Goal: Task Accomplishment & Management: Complete application form

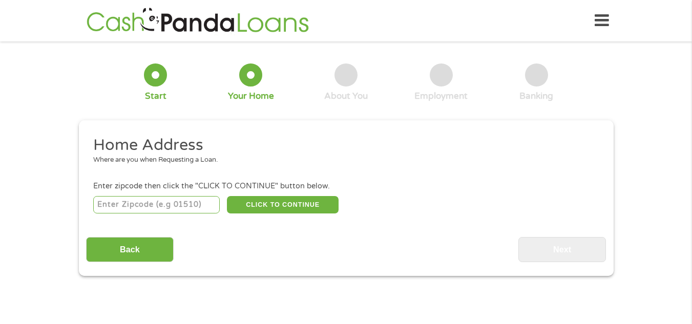
click at [143, 203] on input "number" at bounding box center [156, 204] width 126 height 17
type input "28056"
select select "[US_STATE]"
click at [290, 200] on button "CLICK TO CONTINUE" at bounding box center [283, 204] width 112 height 17
type input "28056"
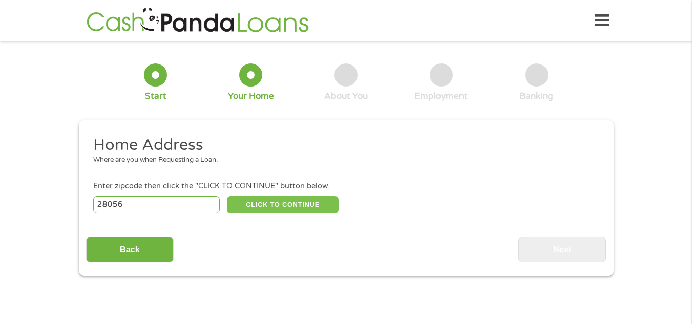
type input "Gastonia"
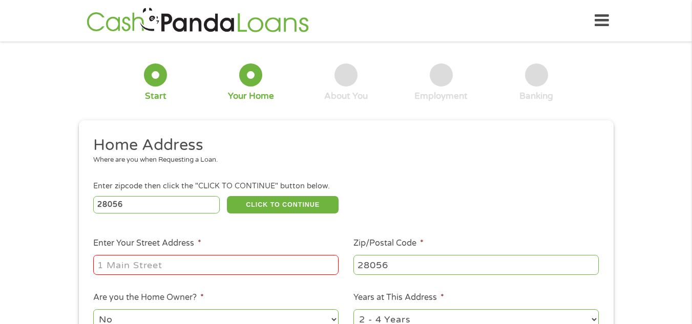
click at [231, 269] on input "Enter Your Street Address *" at bounding box center [215, 264] width 245 height 19
type input "[STREET_ADDRESS]"
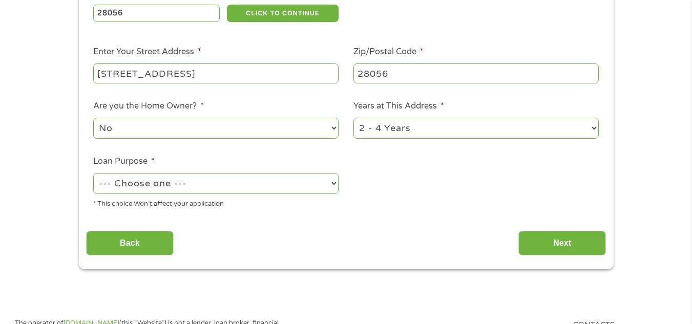
click at [301, 176] on select "--- Choose one --- Pay Bills Debt Consolidation Home Improvement Major Purchase…" at bounding box center [215, 183] width 245 height 21
select select "paybills"
click at [93, 173] on select "--- Choose one --- Pay Bills Debt Consolidation Home Improvement Major Purchase…" at bounding box center [215, 183] width 245 height 21
click at [555, 238] on input "Next" at bounding box center [562, 243] width 88 height 25
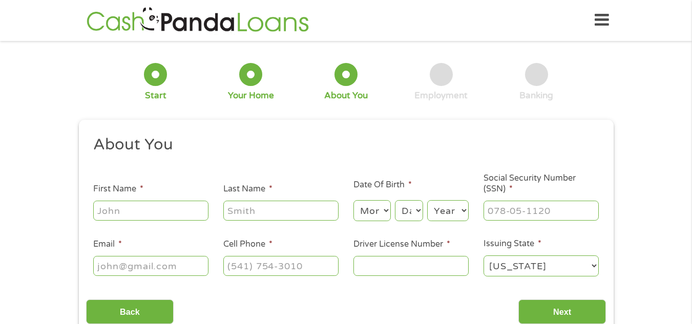
scroll to position [0, 0]
click at [170, 212] on input "First Name *" at bounding box center [150, 210] width 115 height 19
type input "[PERSON_NAME]"
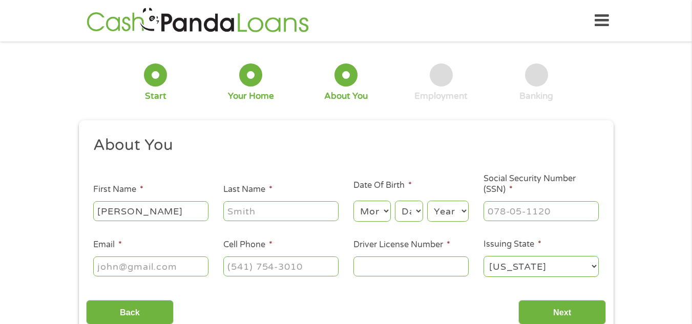
type input "[PERSON_NAME]"
type input "[EMAIL_ADDRESS][DOMAIN_NAME]"
type input "[PHONE_NUMBER]"
click at [367, 210] on select "Month 1 2 3 4 5 6 7 8 9 10 11 12" at bounding box center [371, 211] width 37 height 21
select select "1"
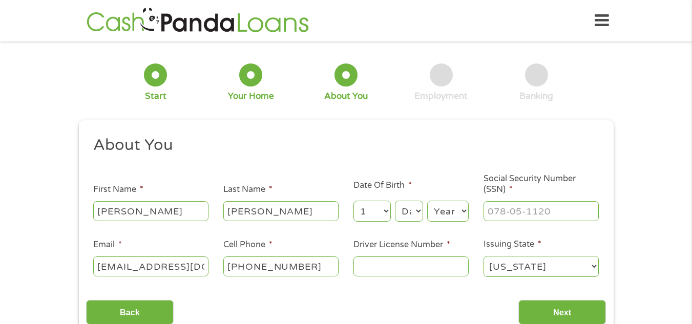
click at [353, 201] on select "Month 1 2 3 4 5 6 7 8 9 10 11 12" at bounding box center [371, 211] width 37 height 21
click at [406, 207] on select "Day 1 2 3 4 5 6 7 8 9 10 11 12 13 14 15 16 17 18 19 20 21 22 23 24 25 26 27 28 …" at bounding box center [409, 211] width 28 height 21
select select "28"
click at [395, 201] on select "Day 1 2 3 4 5 6 7 8 9 10 11 12 13 14 15 16 17 18 19 20 21 22 23 24 25 26 27 28 …" at bounding box center [409, 211] width 28 height 21
click at [448, 212] on select "Year [DATE] 2006 2005 2004 2003 2002 2001 2000 1999 1998 1997 1996 1995 1994 19…" at bounding box center [447, 211] width 41 height 21
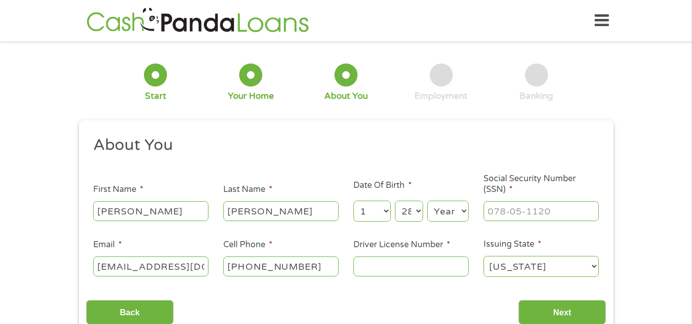
select select "1990"
click at [427, 201] on select "Year [DATE] 2006 2005 2004 2003 2002 2001 2000 1999 1998 1997 1996 1995 1994 19…" at bounding box center [447, 211] width 41 height 21
click at [507, 210] on input "___-__-____" at bounding box center [540, 210] width 115 height 19
type input "255-73-2850"
click at [415, 265] on input "Driver License Number *" at bounding box center [410, 266] width 115 height 19
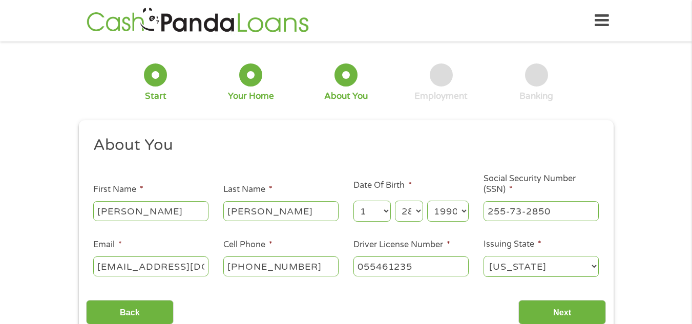
type input "055461235"
click at [524, 275] on select "[US_STATE] [US_STATE] [US_STATE] [US_STATE] [US_STATE] [US_STATE] [US_STATE] [U…" at bounding box center [540, 266] width 115 height 21
select select "[US_STATE]"
click at [483, 256] on select "[US_STATE] [US_STATE] [US_STATE] [US_STATE] [US_STATE] [US_STATE] [US_STATE] [U…" at bounding box center [540, 266] width 115 height 21
click at [567, 312] on input "Next" at bounding box center [562, 312] width 88 height 25
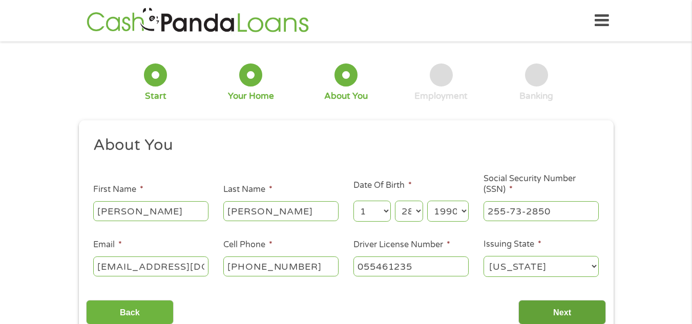
scroll to position [4, 4]
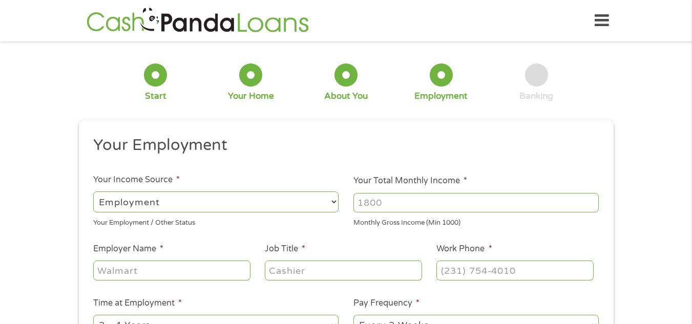
click at [380, 204] on input "Your Total Monthly Income *" at bounding box center [475, 202] width 245 height 19
type input "4660"
click at [147, 270] on input "Employer Name *" at bounding box center [171, 270] width 157 height 19
type input "Ubiquity Resources Group Inc."
click at [314, 266] on input "Job Title *" at bounding box center [343, 270] width 157 height 19
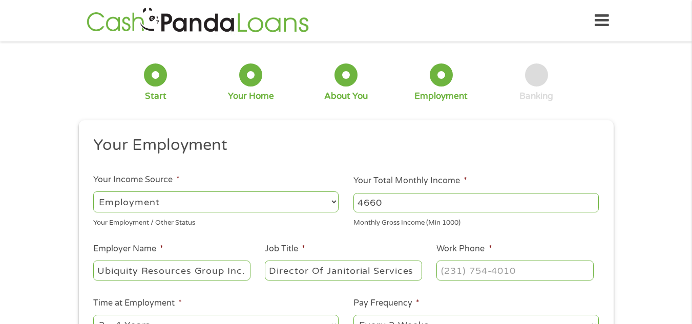
type input "Director Of Janitorial Services"
click at [450, 270] on input "(___) ___-____" at bounding box center [514, 270] width 157 height 19
type input "[PHONE_NUMBER]"
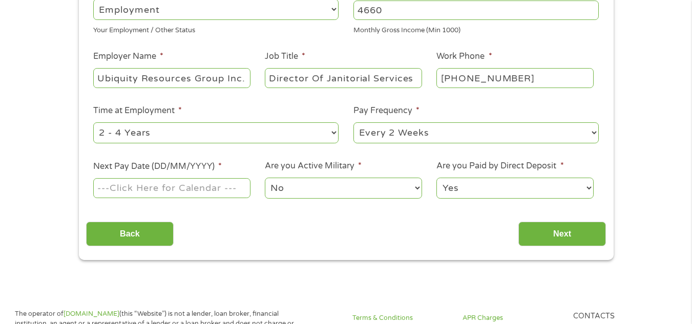
scroll to position [186, 0]
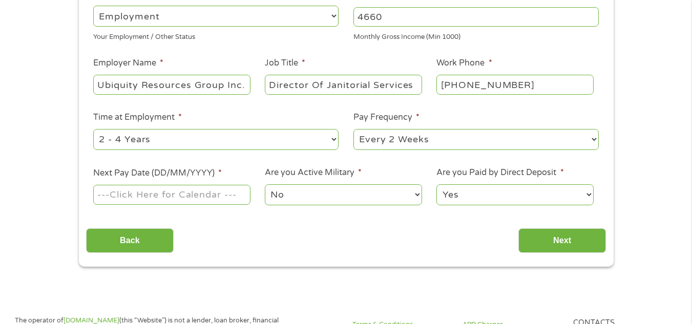
click at [185, 197] on input "Next Pay Date (DD/MM/YYYY) *" at bounding box center [171, 194] width 157 height 19
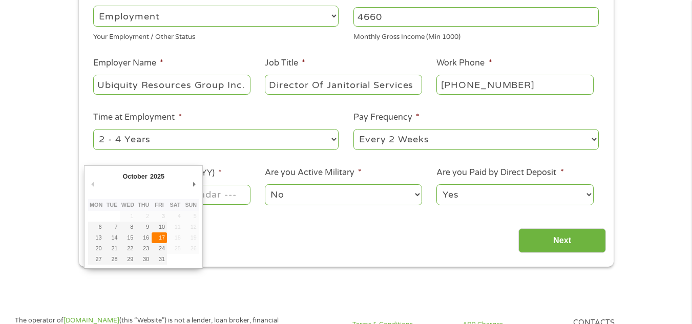
type input "[DATE]"
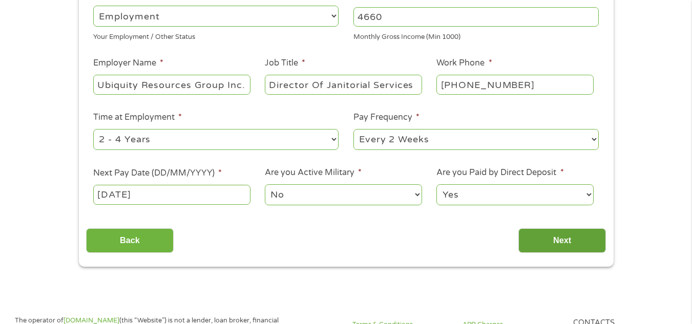
click at [540, 236] on input "Next" at bounding box center [562, 240] width 88 height 25
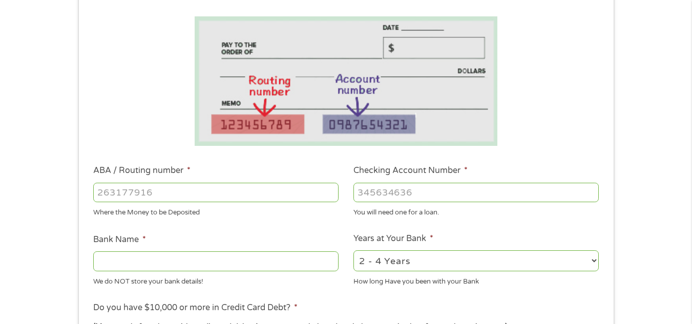
scroll to position [175, 0]
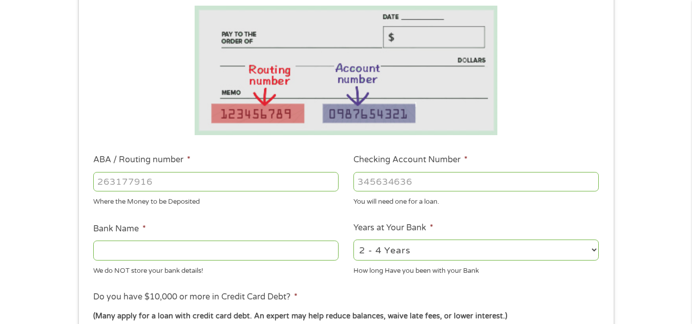
click at [269, 185] on input "ABA / Routing number *" at bounding box center [215, 181] width 245 height 19
type input "031101279"
type input "THE BANCORP BANK"
type input "031101279"
click at [451, 186] on input "Checking Account Number *" at bounding box center [475, 181] width 245 height 19
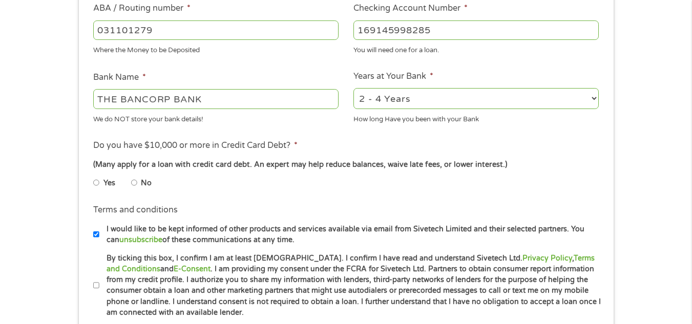
scroll to position [357, 0]
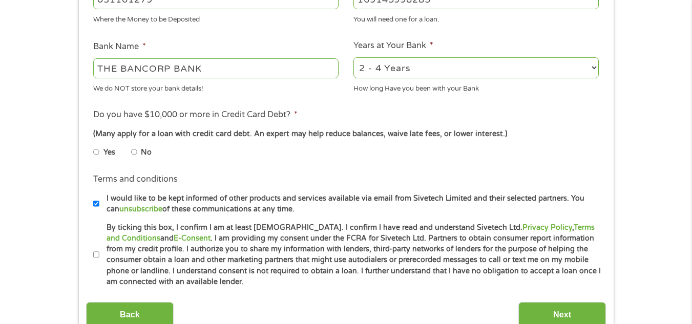
type input "169145998285"
click at [137, 151] on li "No" at bounding box center [149, 152] width 37 height 20
click at [132, 154] on input "No" at bounding box center [134, 152] width 6 height 16
radio input "true"
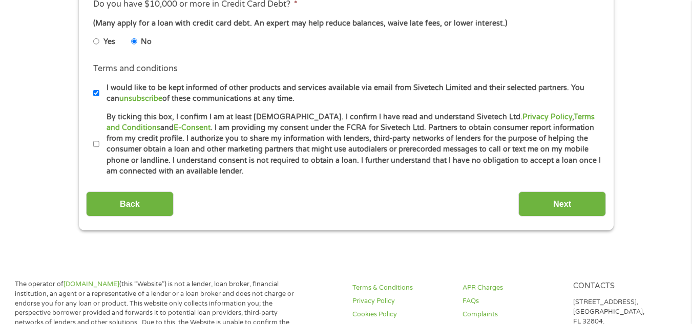
scroll to position [471, 0]
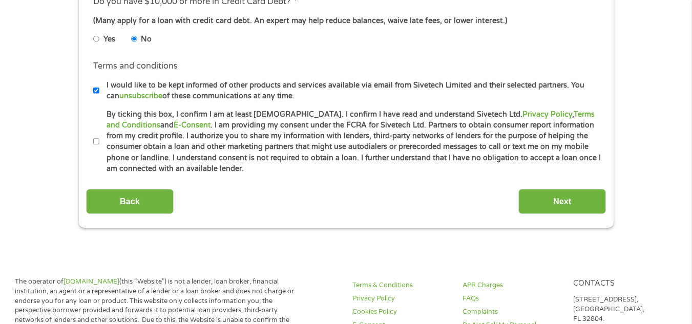
click at [96, 140] on input "By ticking this box, I confirm I am at least [DEMOGRAPHIC_DATA]. I confirm I ha…" at bounding box center [96, 142] width 6 height 16
checkbox input "true"
click at [566, 198] on input "Next" at bounding box center [562, 201] width 88 height 25
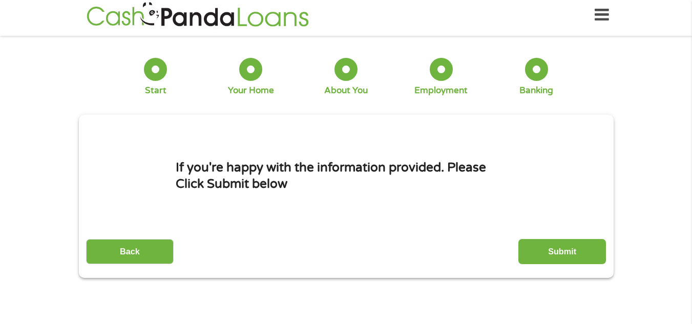
scroll to position [0, 0]
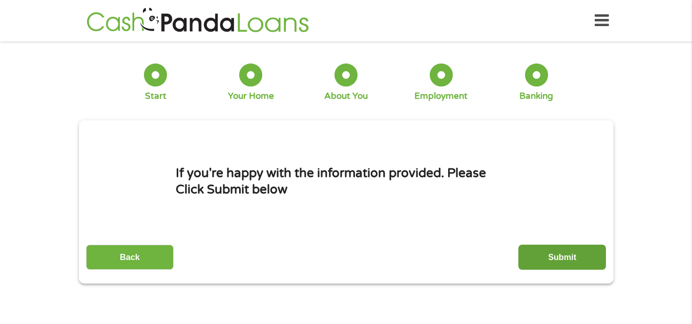
click at [566, 256] on input "Submit" at bounding box center [562, 257] width 88 height 25
